Goal: Task Accomplishment & Management: Use online tool/utility

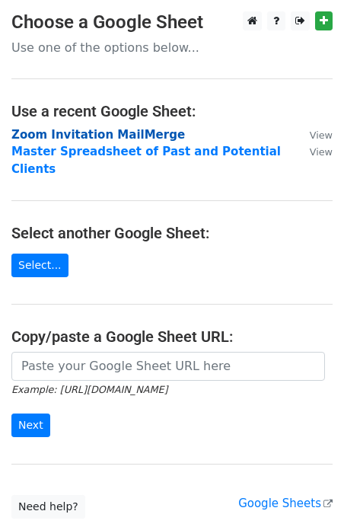
click at [135, 136] on strong "Zoom Invitation MailMerge" at bounding box center [98, 135] width 174 height 14
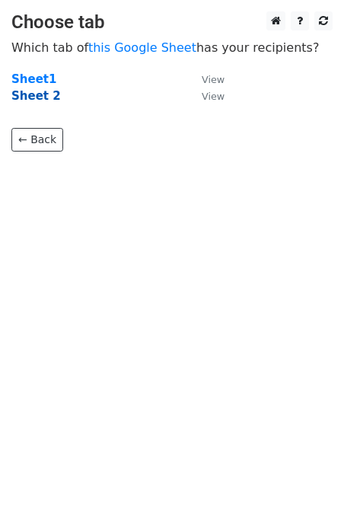
click at [31, 101] on strong "Sheet 2" at bounding box center [36, 96] width 50 height 14
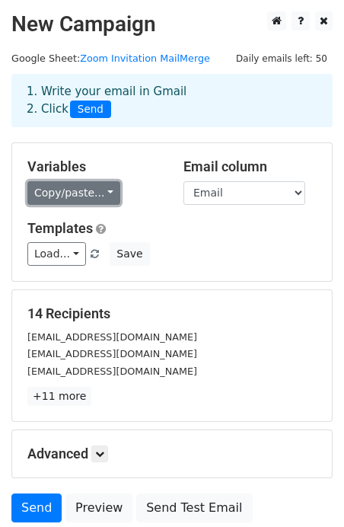
click at [59, 201] on link "Copy/paste..." at bounding box center [73, 193] width 93 height 24
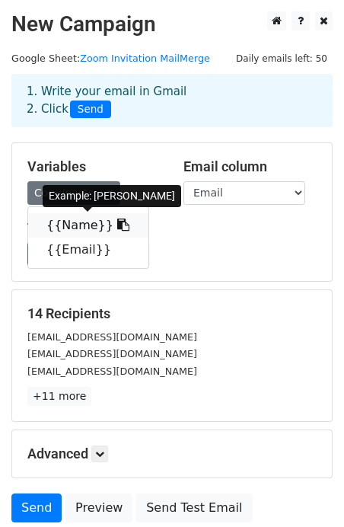
click at [59, 223] on link "{{Name}}" at bounding box center [88, 225] width 120 height 24
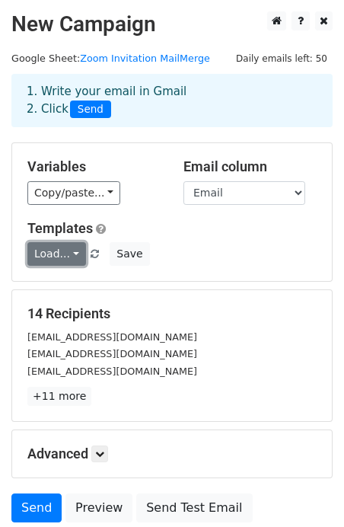
click at [44, 252] on link "Load..." at bounding box center [56, 254] width 59 height 24
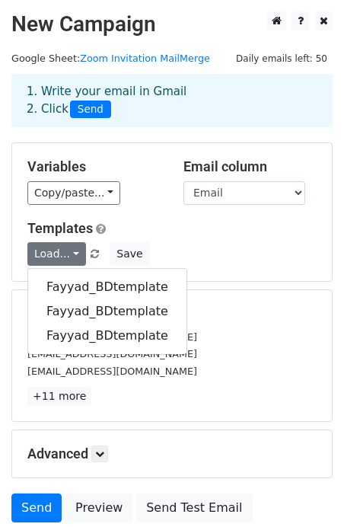
click at [200, 242] on div "Load... Fayyad_BDtemplate Fayyad_BDtemplate Fayyad_BDtemplate Save" at bounding box center [172, 254] width 312 height 24
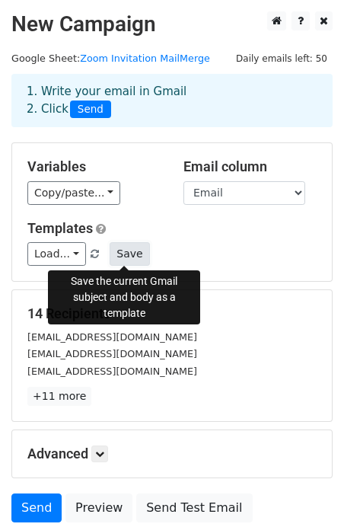
click at [119, 255] on button "Save" at bounding box center [130, 254] width 40 height 24
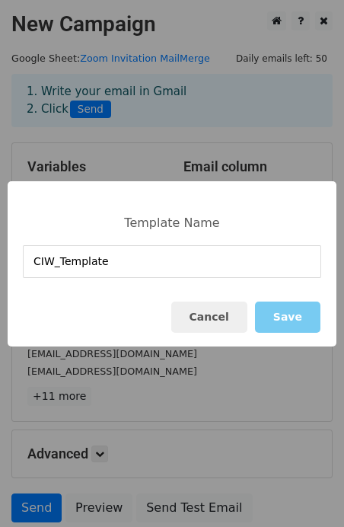
type input "CIW_Template"
click at [299, 315] on button "Save" at bounding box center [288, 317] width 66 height 31
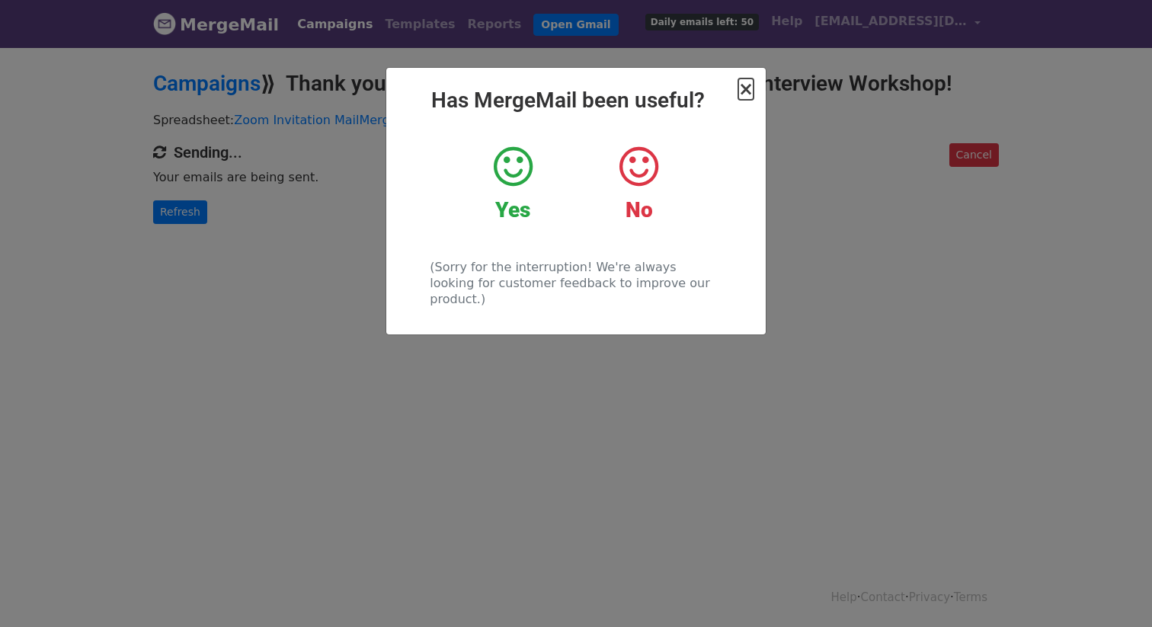
click at [743, 94] on span "×" at bounding box center [745, 88] width 15 height 21
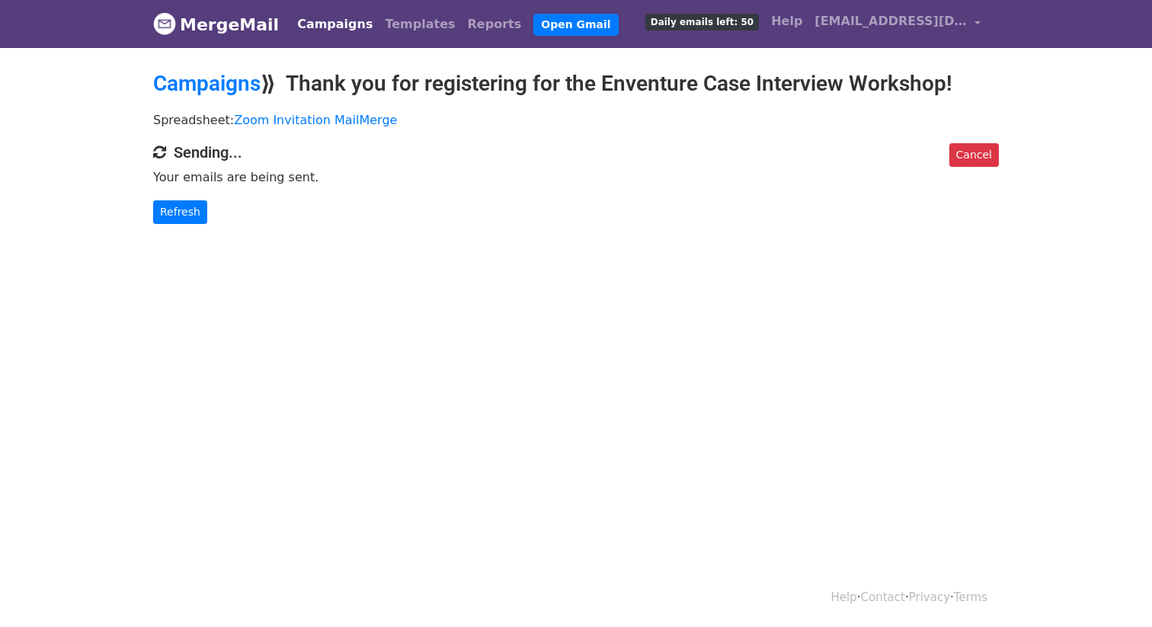
click at [336, 28] on link "Campaigns" at bounding box center [335, 24] width 88 height 30
